Goal: Task Accomplishment & Management: Use online tool/utility

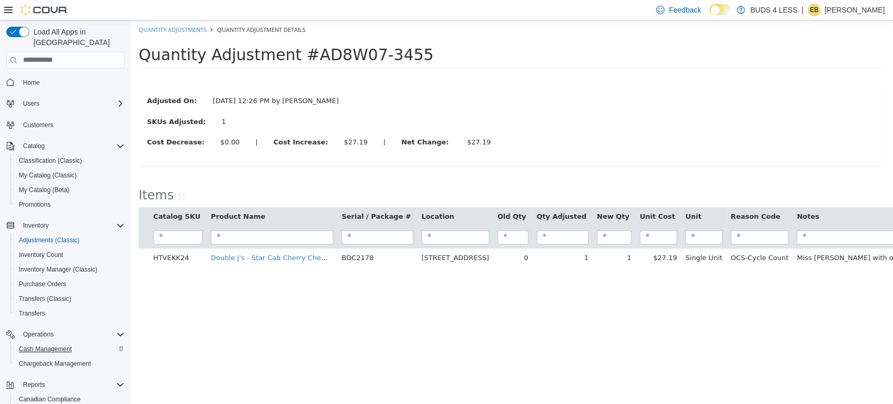
click at [46, 345] on span "Cash Management" at bounding box center [45, 349] width 53 height 8
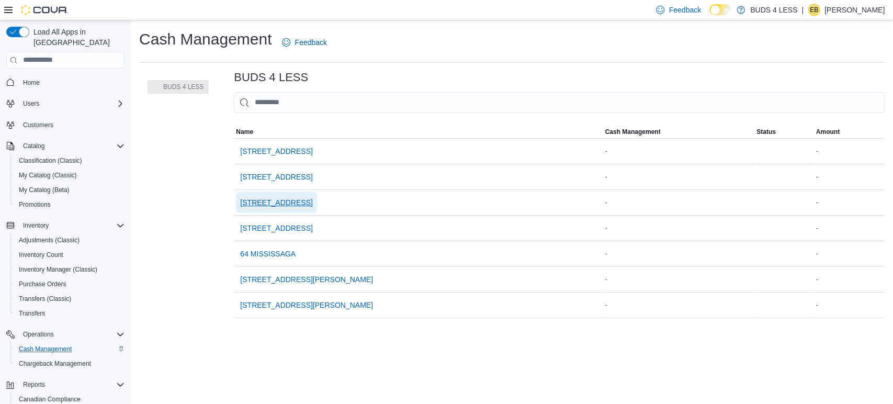
drag, startPoint x: 271, startPoint y: 208, endPoint x: 273, endPoint y: 202, distance: 6.1
click at [273, 204] on span "[STREET_ADDRESS]" at bounding box center [276, 202] width 72 height 21
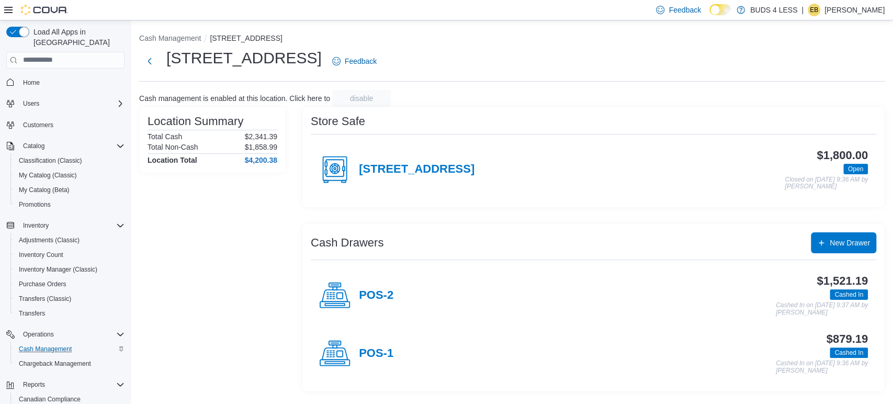
click at [382, 355] on h4 "POS-1" at bounding box center [376, 354] width 35 height 14
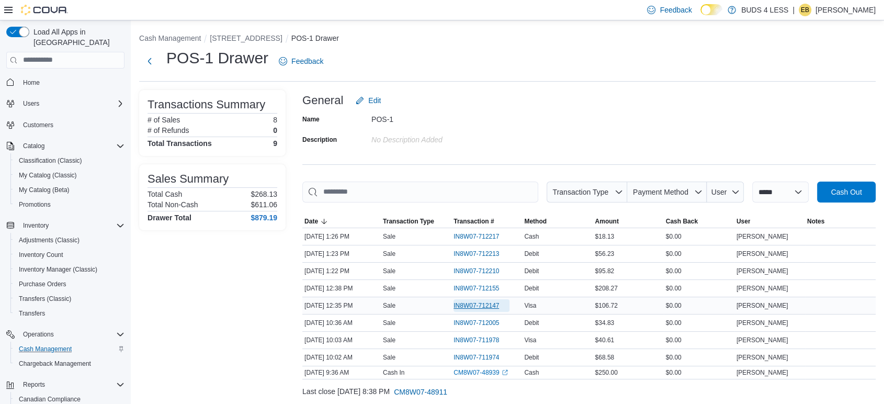
click at [464, 304] on span "IN8W07-712147" at bounding box center [477, 305] width 46 height 8
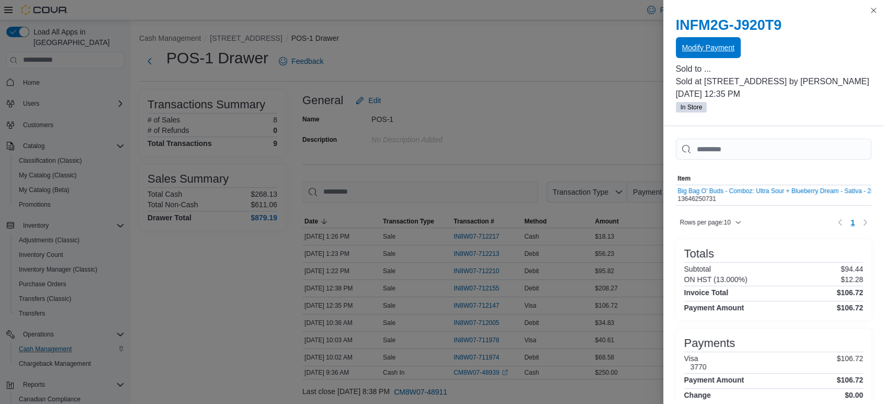
click at [721, 43] on span "Modify Payment" at bounding box center [708, 47] width 52 height 10
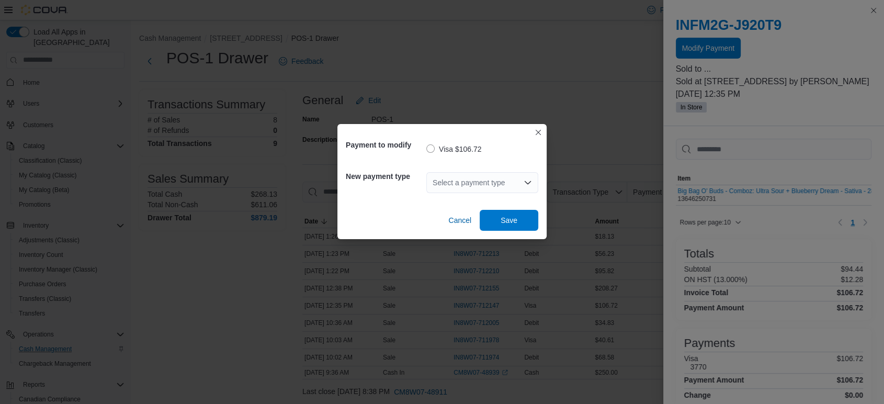
click at [502, 183] on div "Select a payment type" at bounding box center [483, 182] width 112 height 21
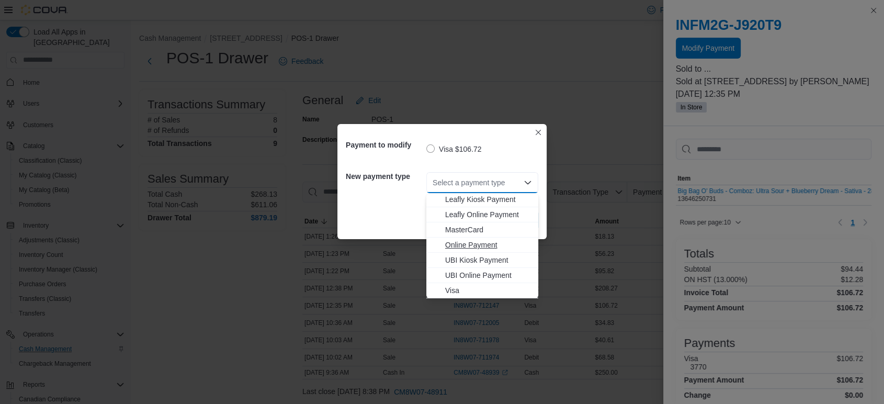
scroll to position [21, 0]
click at [497, 250] on span "Debit" at bounding box center [488, 255] width 87 height 10
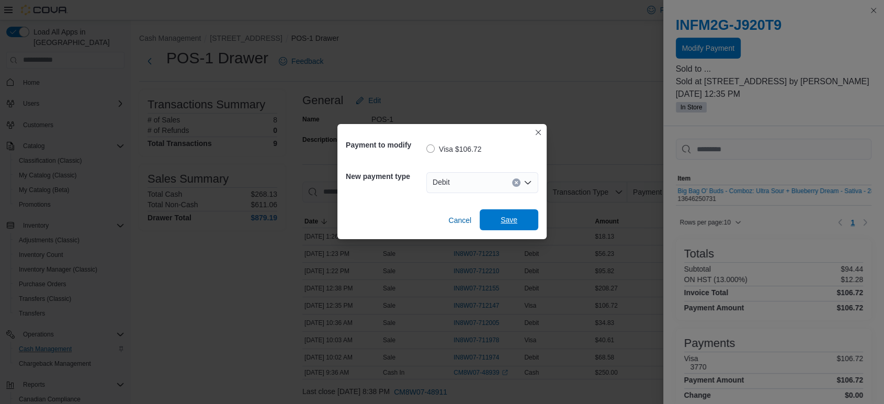
click at [510, 217] on span "Save" at bounding box center [509, 220] width 17 height 10
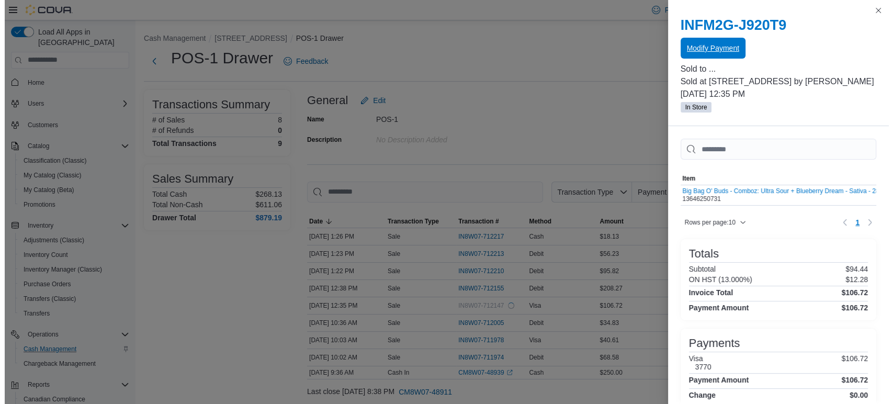
scroll to position [0, 0]
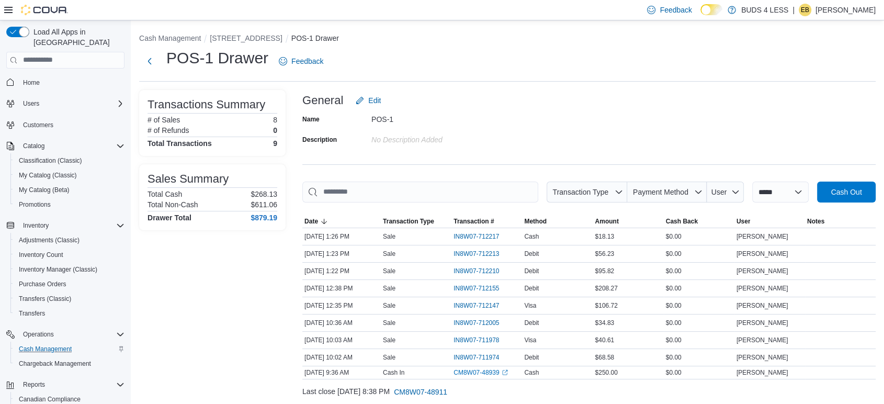
drag, startPoint x: 487, startPoint y: 120, endPoint x: 465, endPoint y: 140, distance: 30.0
click at [155, 57] on button "Next" at bounding box center [149, 60] width 21 height 21
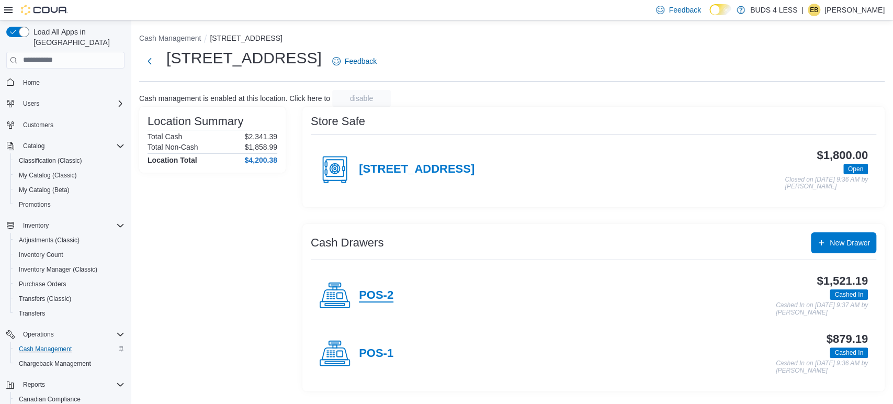
click at [368, 295] on h4 "POS-2" at bounding box center [376, 296] width 35 height 14
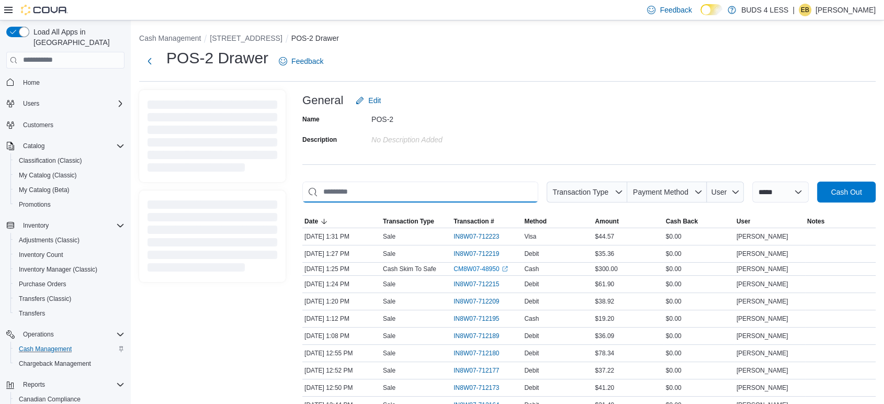
click at [428, 200] on input "This is a search bar. As you type, the results lower in the page will automatic…" at bounding box center [420, 192] width 236 height 21
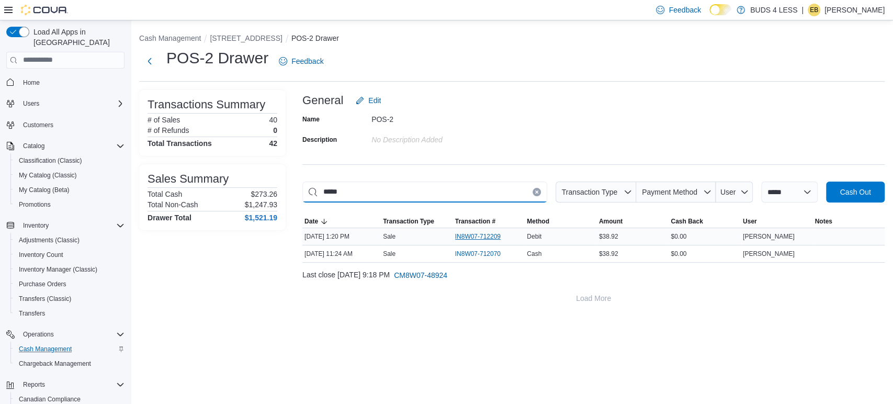
type input "*****"
click at [502, 235] on span "IN8W07-712209" at bounding box center [483, 236] width 56 height 13
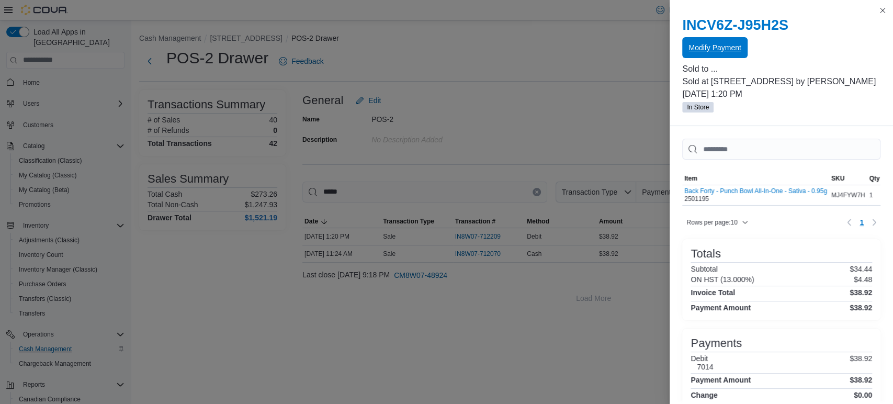
click at [728, 44] on span "Modify Payment" at bounding box center [715, 47] width 52 height 10
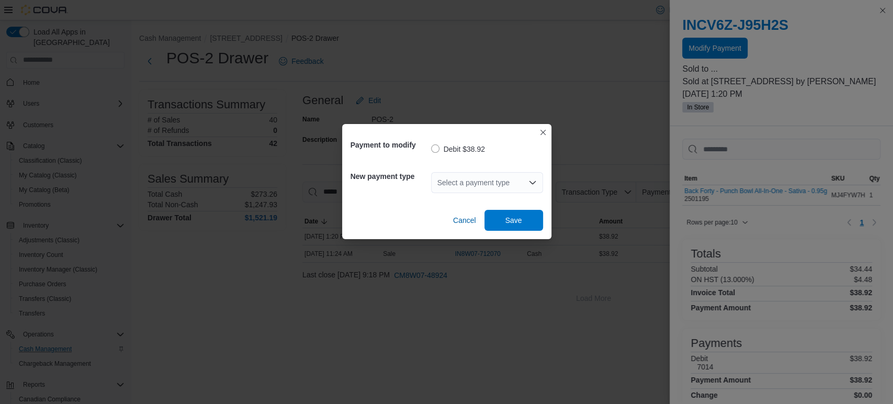
click at [501, 179] on div "Select a payment type" at bounding box center [487, 182] width 112 height 21
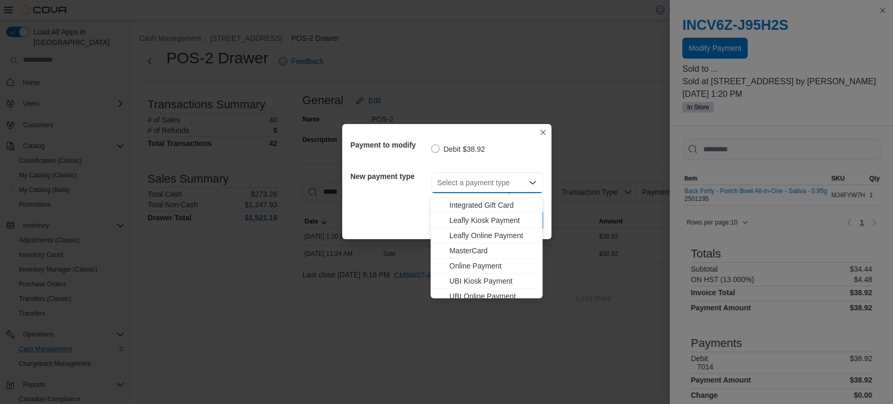
scroll to position [138, 0]
click at [501, 290] on span "Visa" at bounding box center [493, 290] width 87 height 10
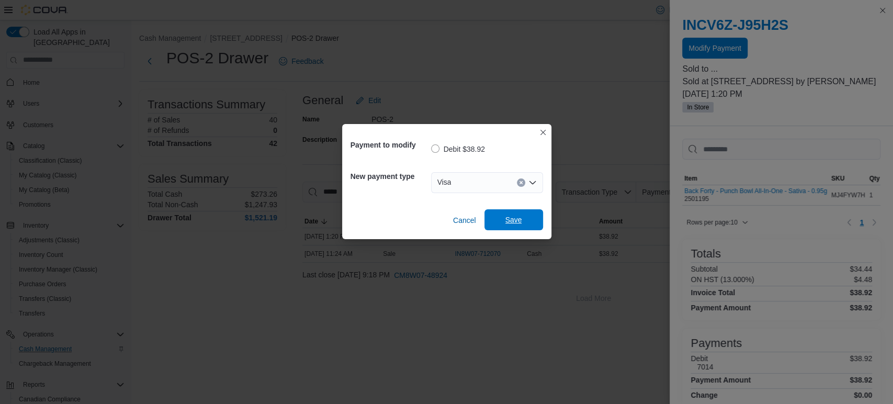
click at [508, 212] on span "Save" at bounding box center [514, 219] width 46 height 21
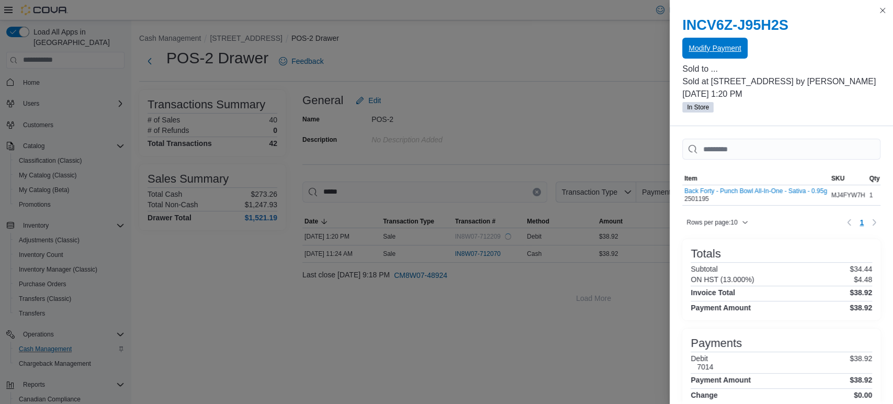
scroll to position [0, 0]
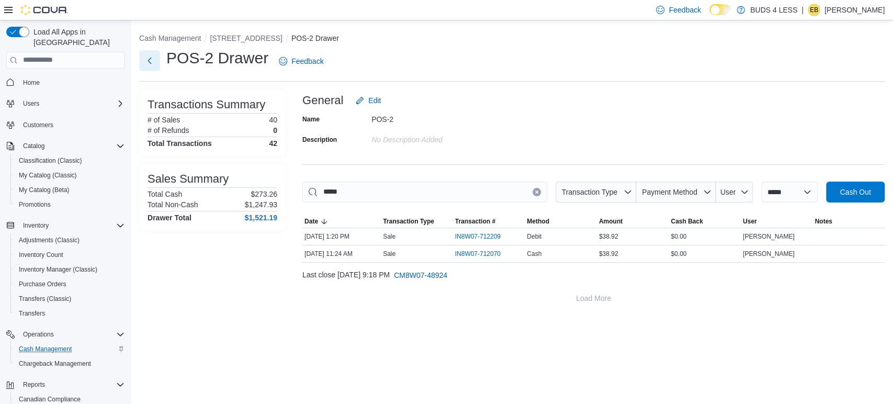
click at [153, 63] on button "Next" at bounding box center [149, 60] width 21 height 21
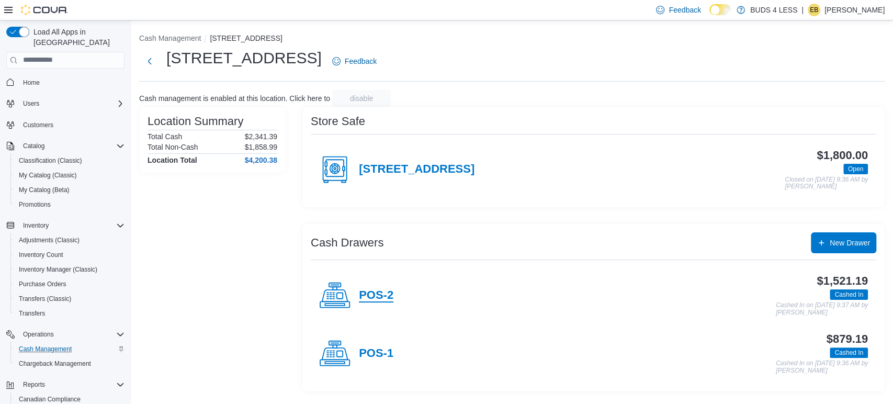
click at [364, 296] on h4 "POS-2" at bounding box center [376, 296] width 35 height 14
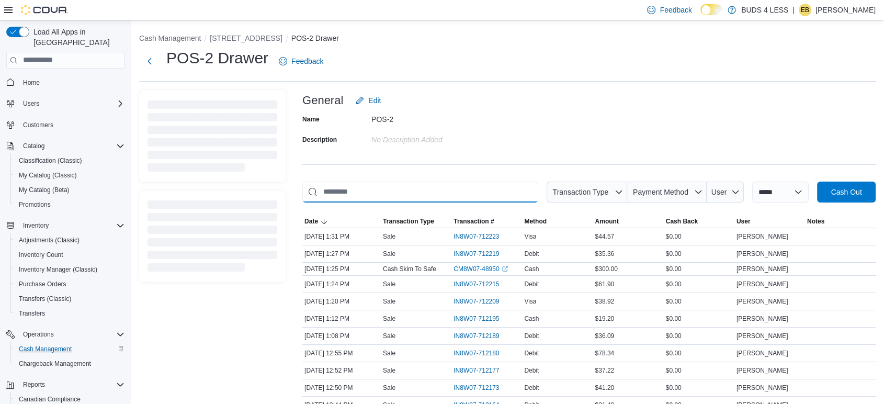
click at [470, 186] on input "This is a search bar. As you type, the results lower in the page will automatic…" at bounding box center [420, 192] width 236 height 21
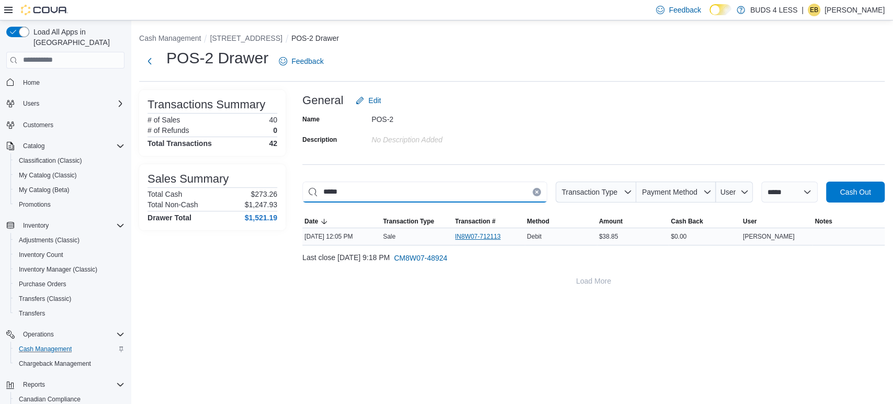
type input "*****"
click at [494, 239] on span "IN8W07-712113" at bounding box center [478, 236] width 46 height 8
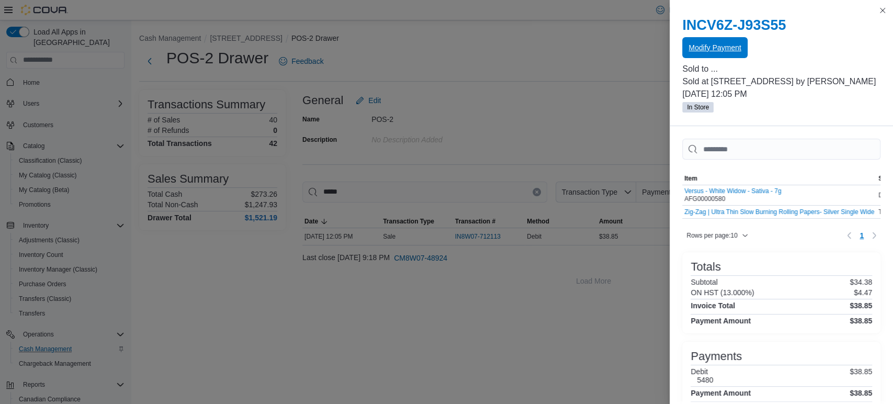
click at [741, 42] on button "Modify Payment" at bounding box center [714, 47] width 65 height 21
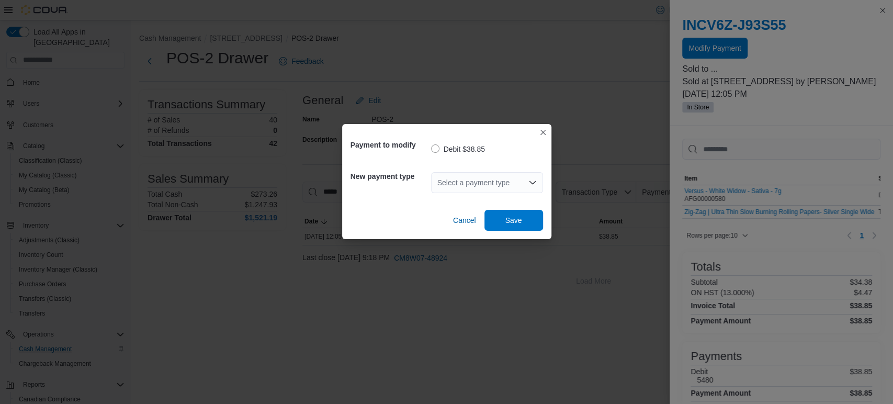
click at [514, 183] on div "Select a payment type" at bounding box center [487, 182] width 112 height 21
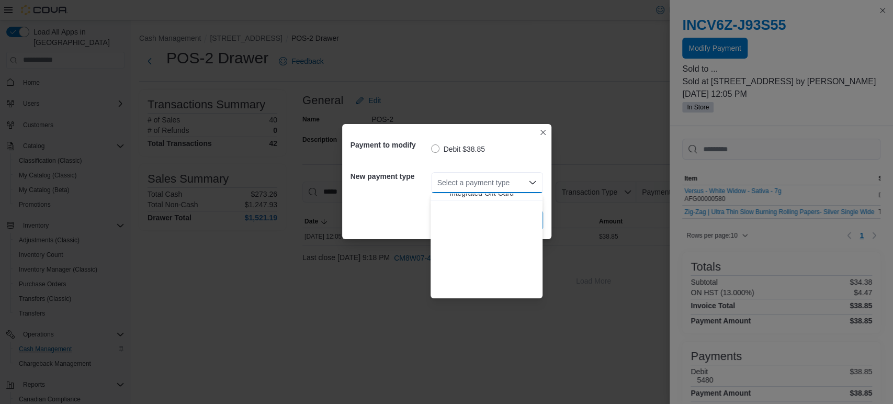
scroll to position [138, 0]
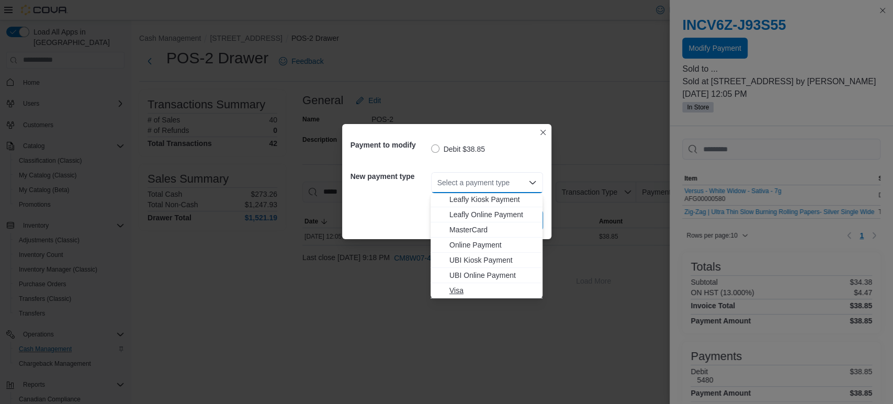
click at [496, 296] on button "Visa" at bounding box center [487, 290] width 112 height 15
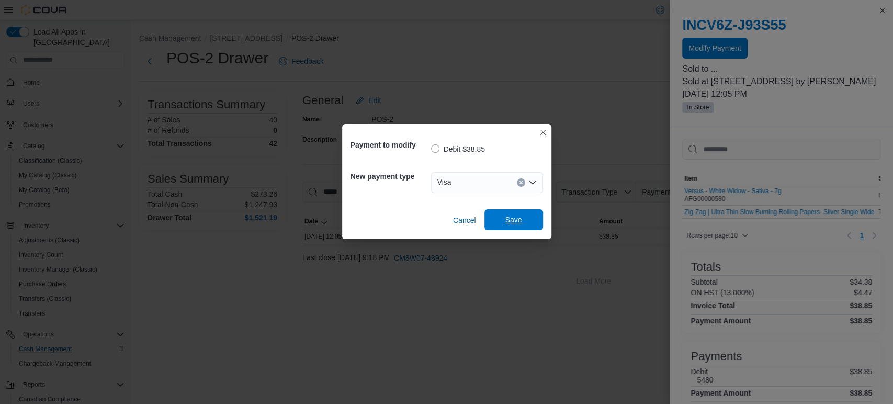
click at [520, 217] on span "Save" at bounding box center [514, 220] width 17 height 10
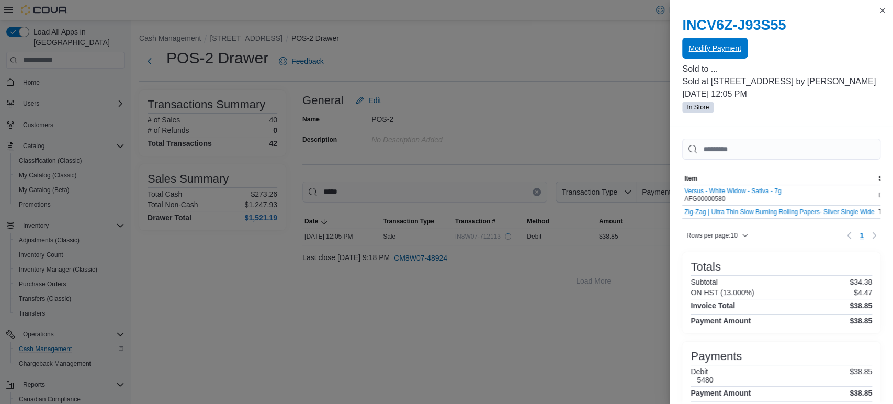
scroll to position [0, 0]
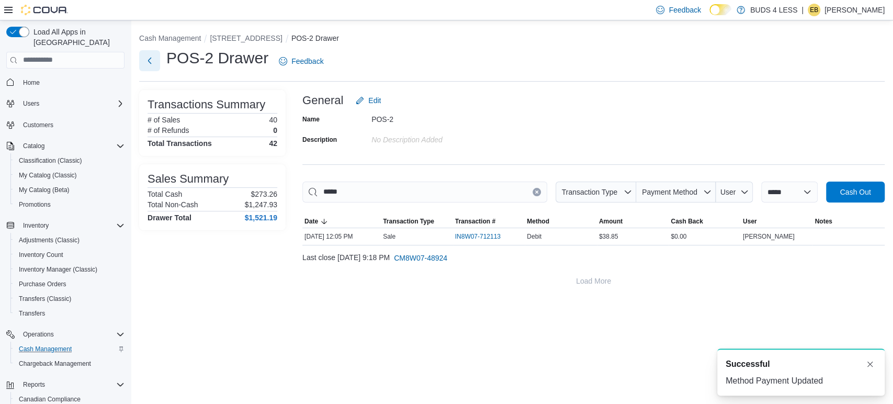
click at [158, 61] on button "Next" at bounding box center [149, 60] width 21 height 21
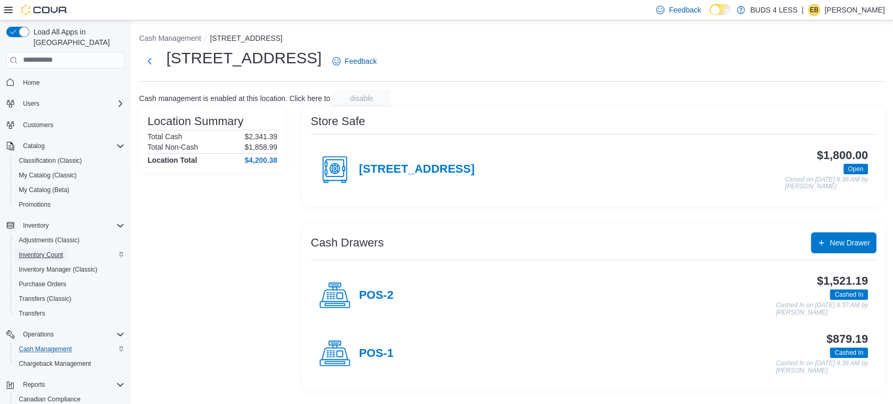
click at [49, 251] on span "Inventory Count" at bounding box center [41, 255] width 44 height 8
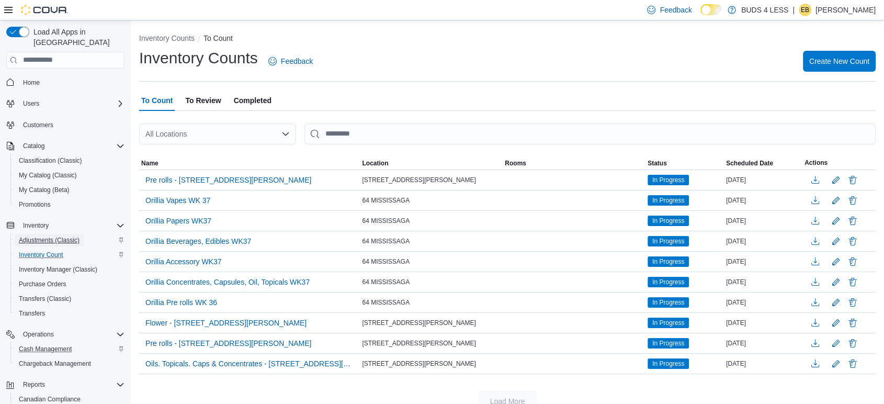
click at [59, 236] on span "Adjustments (Classic)" at bounding box center [49, 240] width 61 height 8
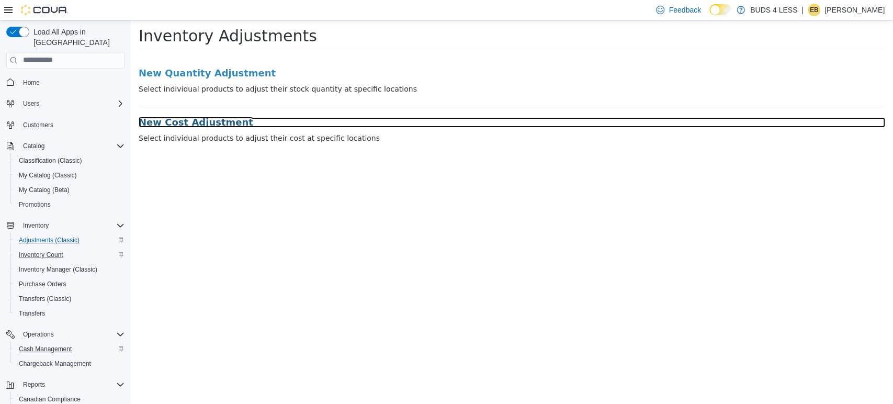
click at [212, 124] on h3 "New Cost Adjustment" at bounding box center [512, 122] width 747 height 10
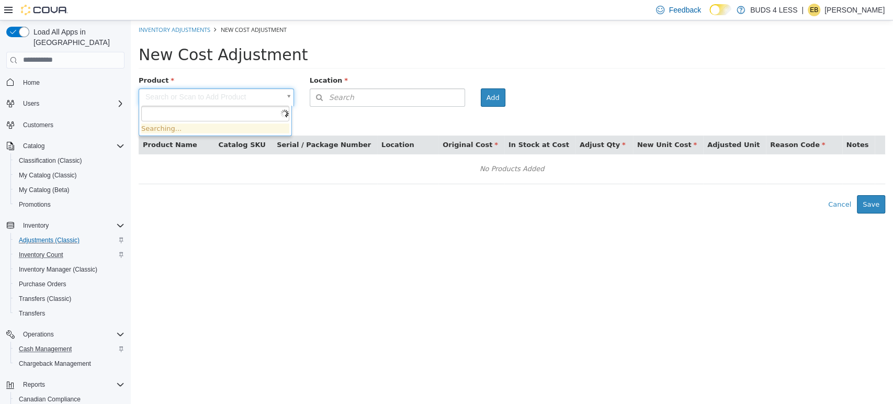
click at [243, 96] on body "× Inventory Adjustments New Cost Adjustment New Cost Adjustment Product Search …" at bounding box center [512, 116] width 762 height 193
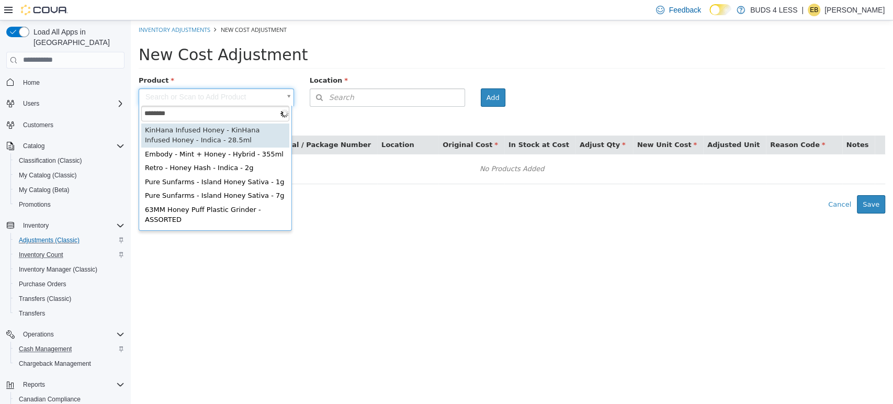
type input "*********"
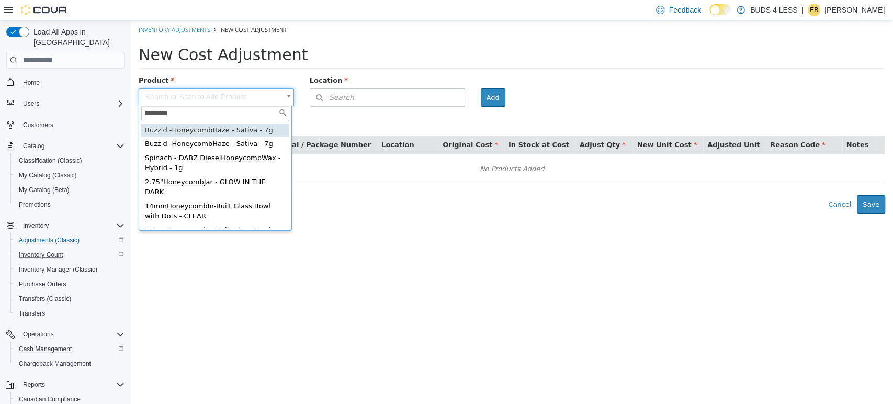
drag, startPoint x: 197, startPoint y: 110, endPoint x: 105, endPoint y: 111, distance: 92.1
click at [131, 111] on html "× Inventory Adjustments New Cost Adjustment New Cost Adjustment Product Search …" at bounding box center [512, 116] width 762 height 193
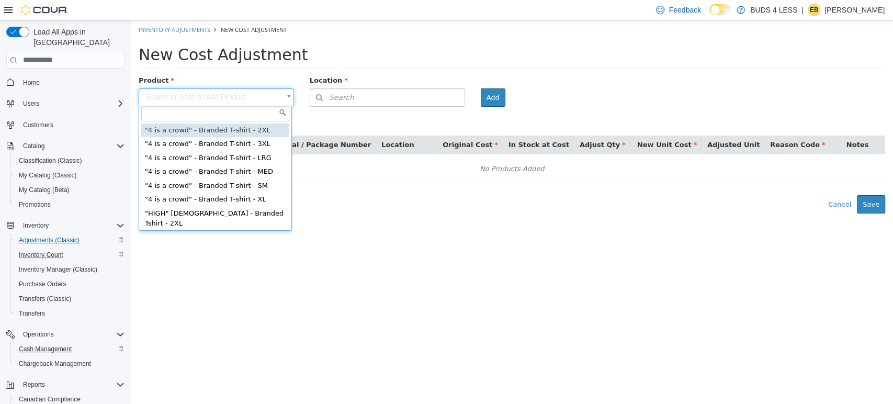
scroll to position [2, 0]
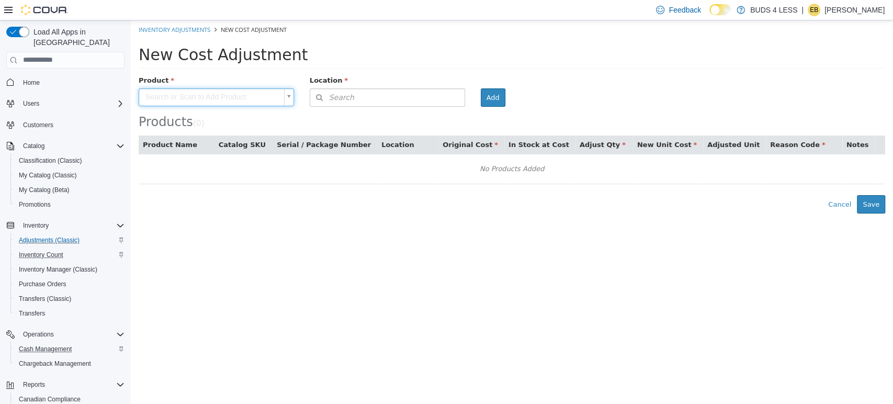
click at [281, 213] on html "× Inventory Adjustments New Cost Adjustment New Cost Adjustment Product Search …" at bounding box center [512, 116] width 762 height 193
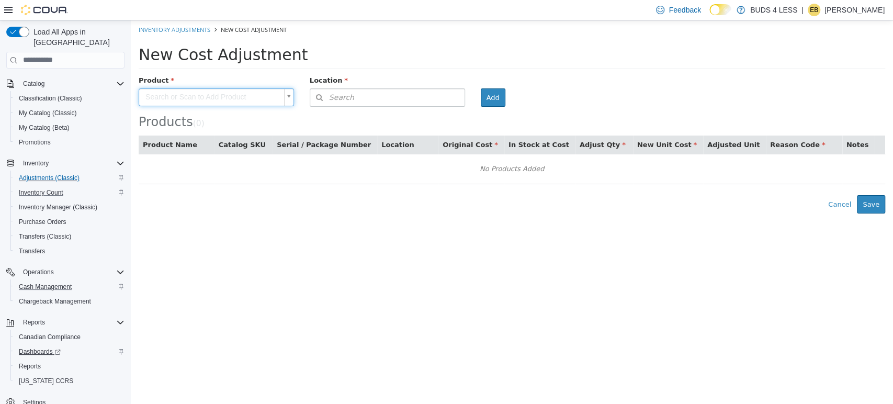
scroll to position [69, 0]
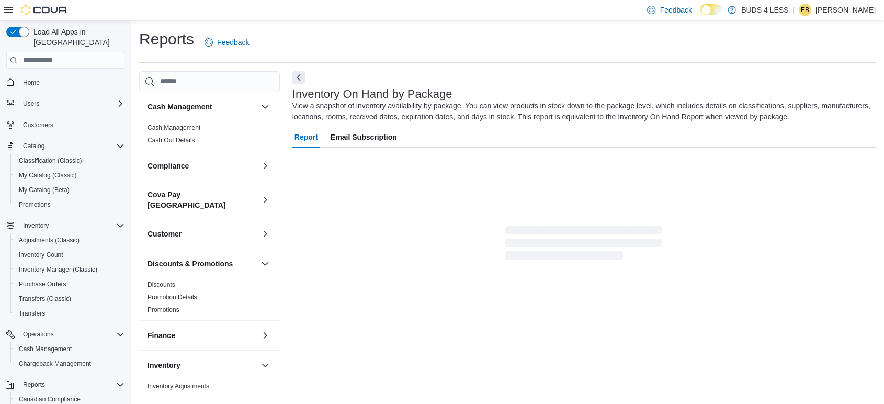
scroll to position [2, 0]
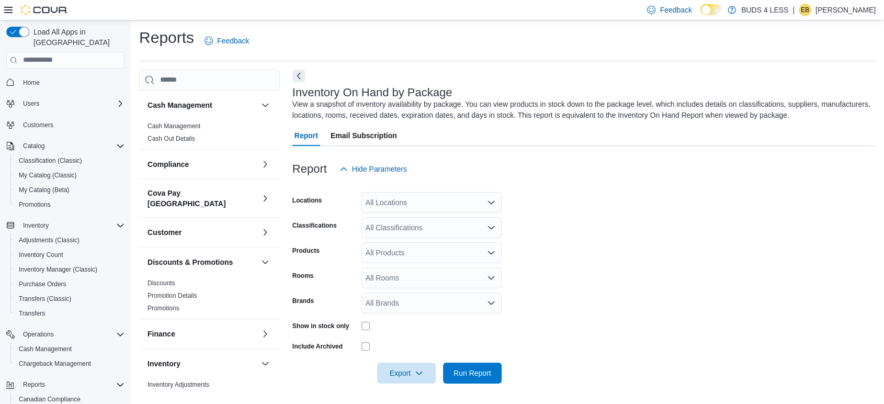
click at [436, 193] on div "All Locations" at bounding box center [432, 202] width 140 height 21
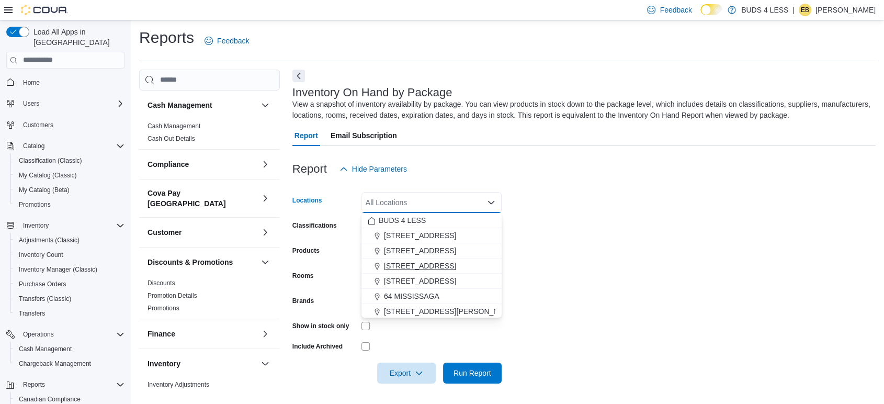
click at [458, 263] on div "[STREET_ADDRESS]" at bounding box center [432, 266] width 128 height 10
click at [667, 148] on div at bounding box center [585, 152] width 584 height 13
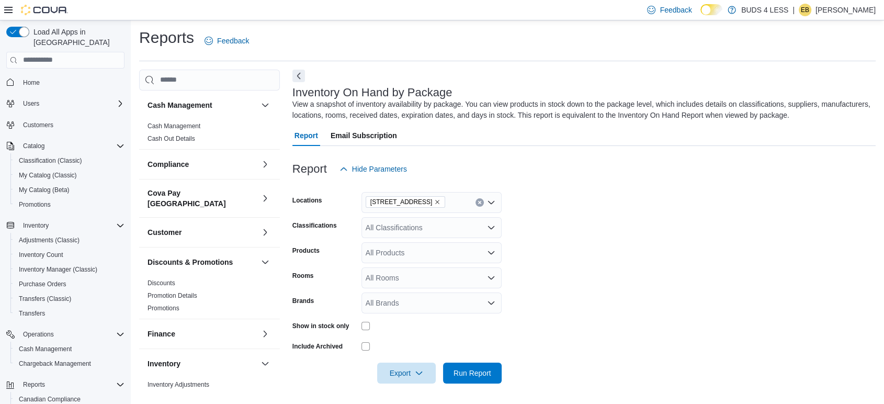
drag, startPoint x: 374, startPoint y: 330, endPoint x: 365, endPoint y: 330, distance: 8.4
click at [373, 330] on div at bounding box center [432, 326] width 140 height 8
click at [359, 326] on div "Show in stock only" at bounding box center [397, 326] width 209 height 16
click at [444, 226] on div "All Classifications" at bounding box center [432, 227] width 140 height 21
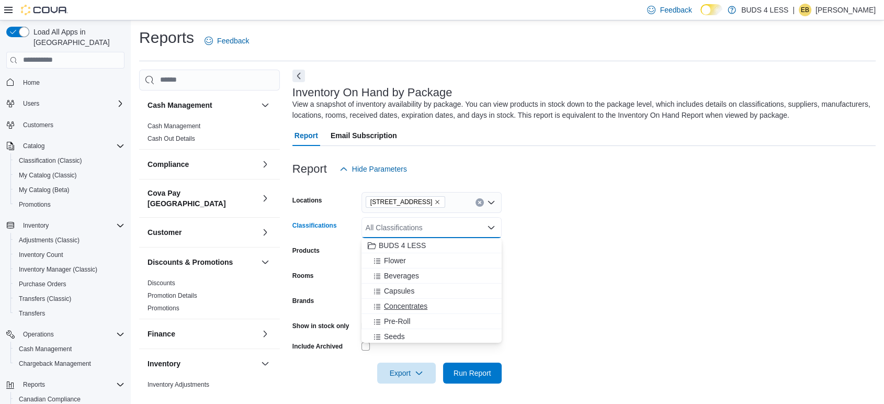
click at [461, 309] on div "Concentrates" at bounding box center [432, 306] width 128 height 10
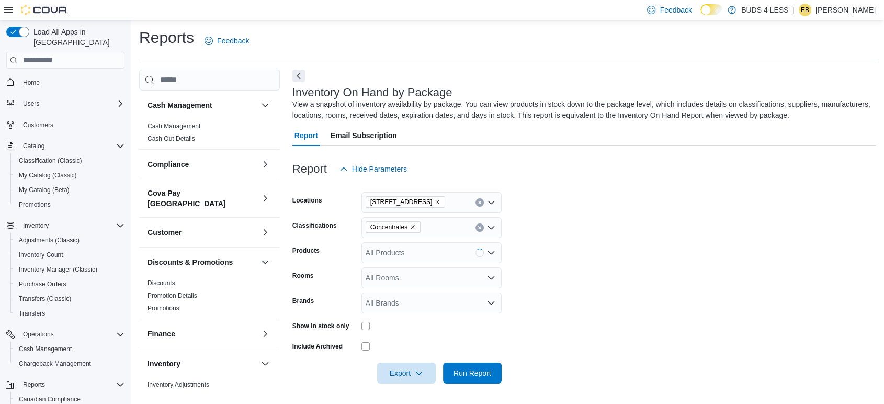
click at [605, 259] on form "Locations 23 Young Street Classifications Concentrates Products All Products Ro…" at bounding box center [585, 282] width 584 height 204
click at [484, 370] on span "Run Report" at bounding box center [473, 372] width 38 height 10
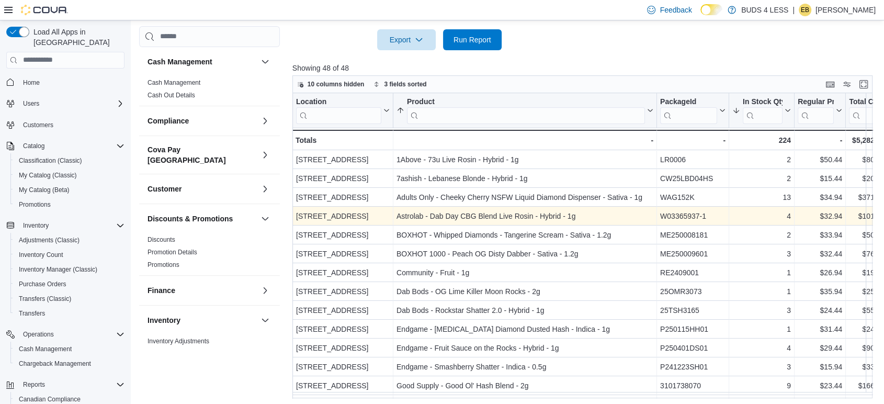
scroll to position [338, 0]
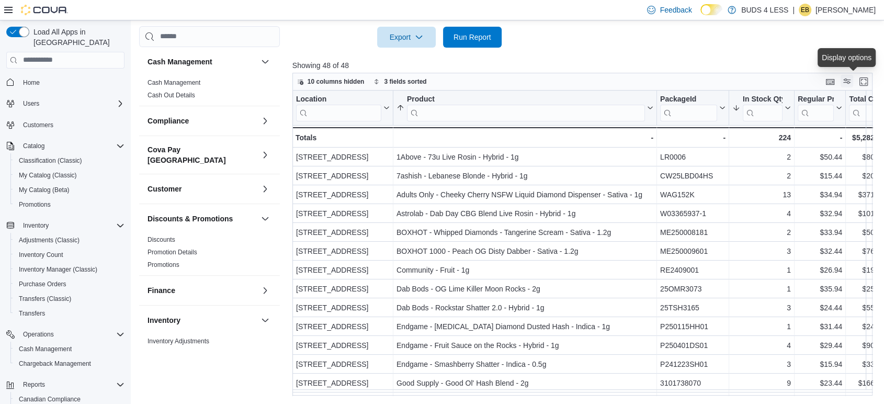
click at [853, 86] on button "Display options" at bounding box center [847, 81] width 13 height 13
click at [372, 86] on button "3 fields sorted" at bounding box center [399, 81] width 61 height 13
click at [394, 53] on div at bounding box center [586, 54] width 587 height 13
click at [398, 40] on span "Export" at bounding box center [407, 36] width 46 height 21
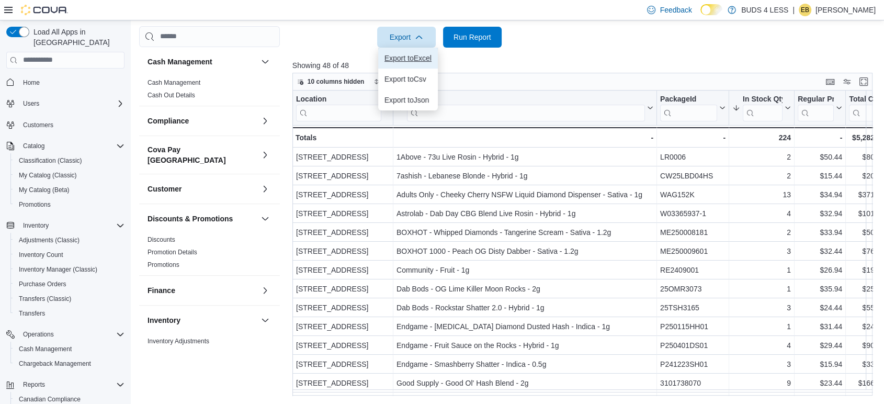
click at [417, 59] on span "Export to Excel" at bounding box center [408, 58] width 47 height 8
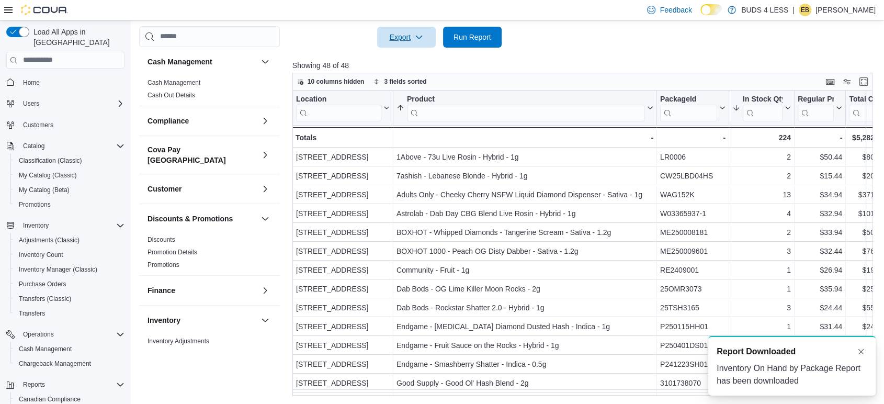
scroll to position [0, 0]
